Goal: Use online tool/utility: Utilize a website feature to perform a specific function

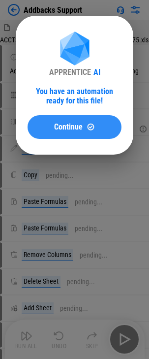
click at [60, 130] on span "Continue" at bounding box center [68, 127] width 29 height 8
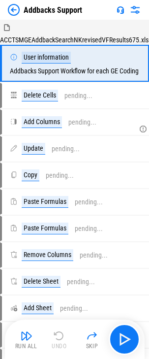
click at [25, 336] on img "button" at bounding box center [27, 336] width 12 height 12
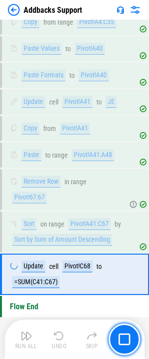
scroll to position [484, 0]
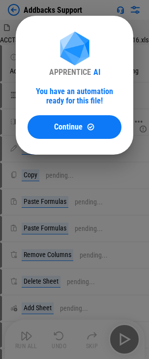
click at [82, 123] on span "Continue" at bounding box center [68, 127] width 29 height 8
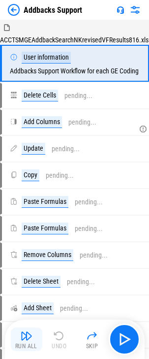
click at [30, 339] on img "button" at bounding box center [27, 336] width 12 height 12
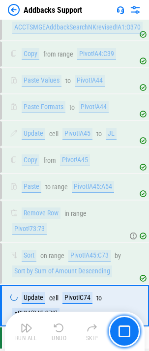
scroll to position [492, 0]
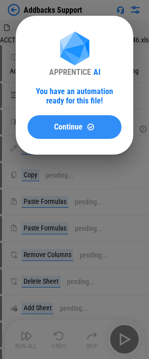
click at [55, 119] on button "Continue" at bounding box center [75, 127] width 94 height 24
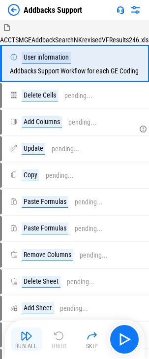
click at [26, 331] on img "button" at bounding box center [27, 336] width 12 height 12
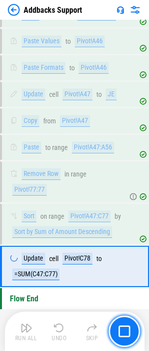
scroll to position [492, 0]
